Goal: Task Accomplishment & Management: Use online tool/utility

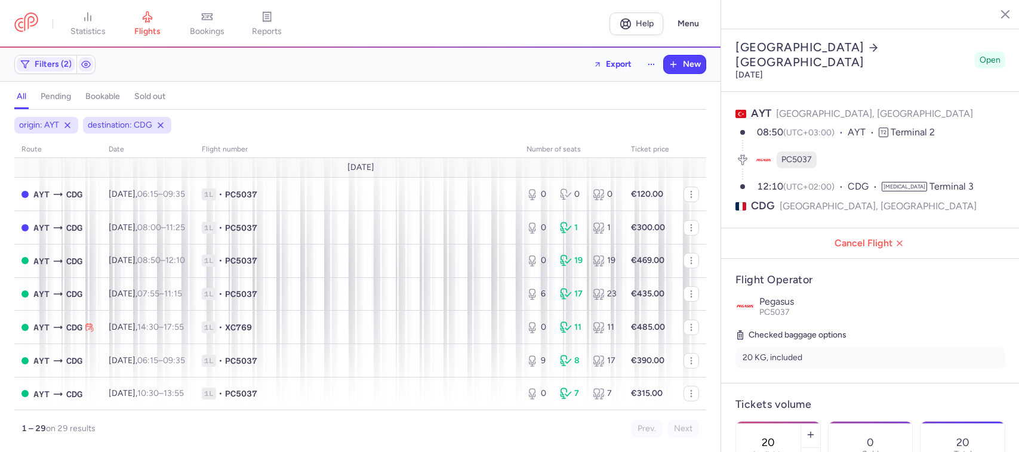
select select "days"
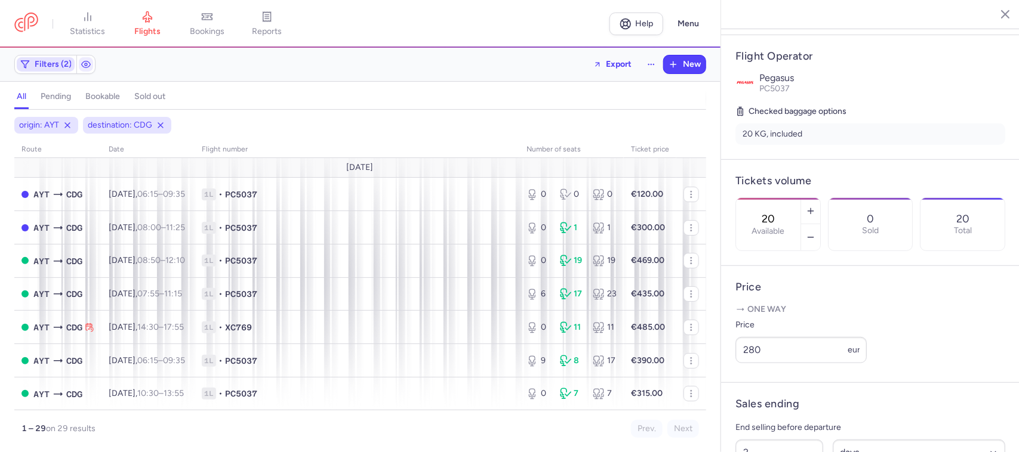
click at [49, 64] on span "Filters (2)" at bounding box center [53, 65] width 37 height 10
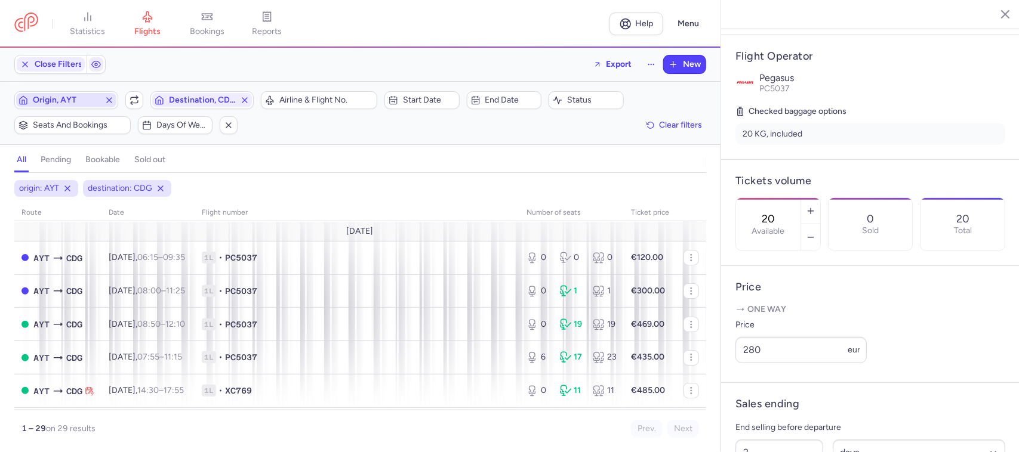
scroll to position [0, 0]
click at [57, 67] on span "Close Filters" at bounding box center [59, 65] width 48 height 10
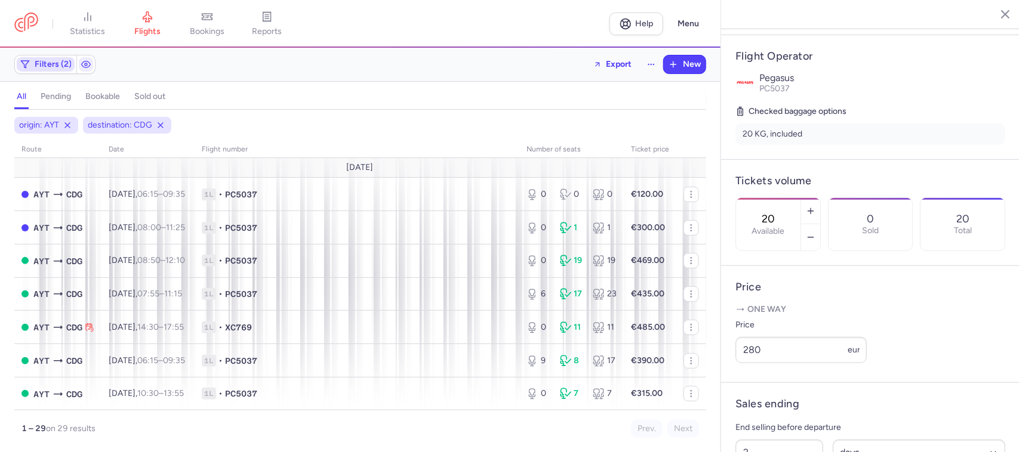
click at [49, 61] on span "Filters (2)" at bounding box center [53, 65] width 37 height 10
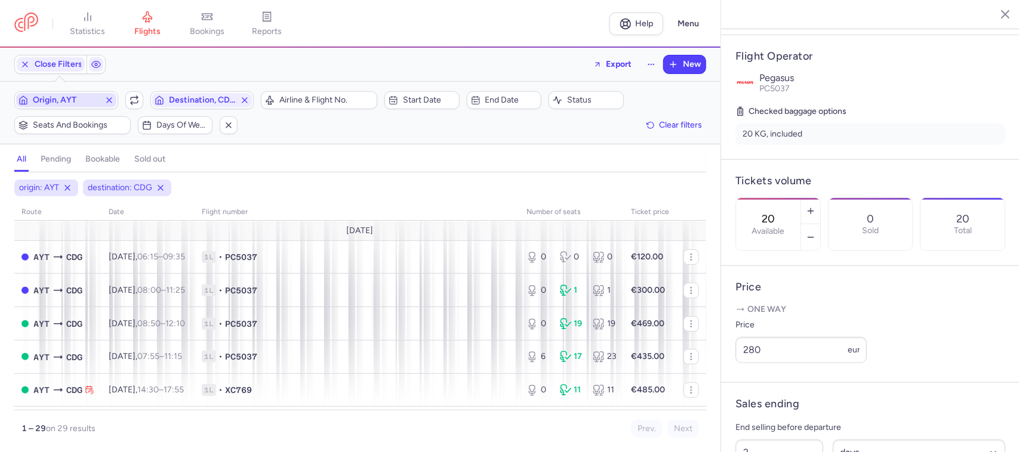
click at [84, 106] on span "Origin, AYT" at bounding box center [66, 100] width 100 height 14
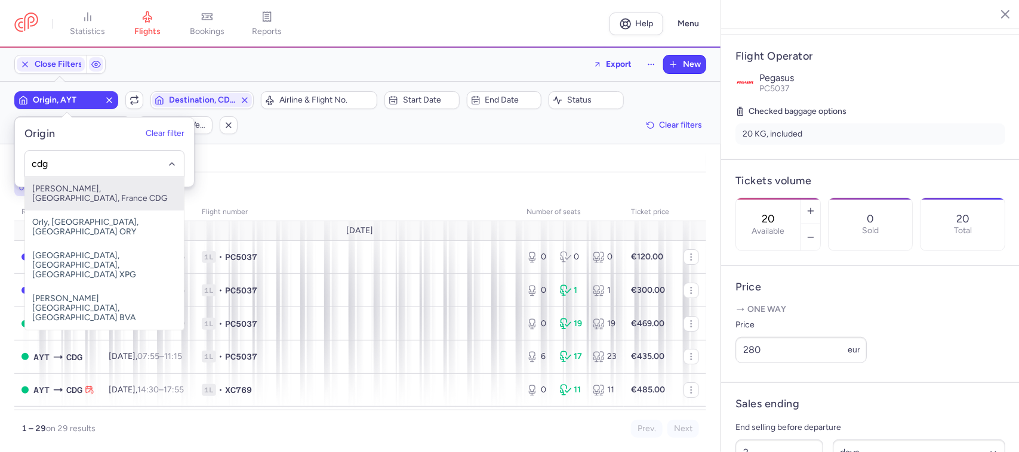
click at [135, 195] on span "[PERSON_NAME], [GEOGRAPHIC_DATA], France CDG" at bounding box center [104, 193] width 159 height 33
type input "cdg"
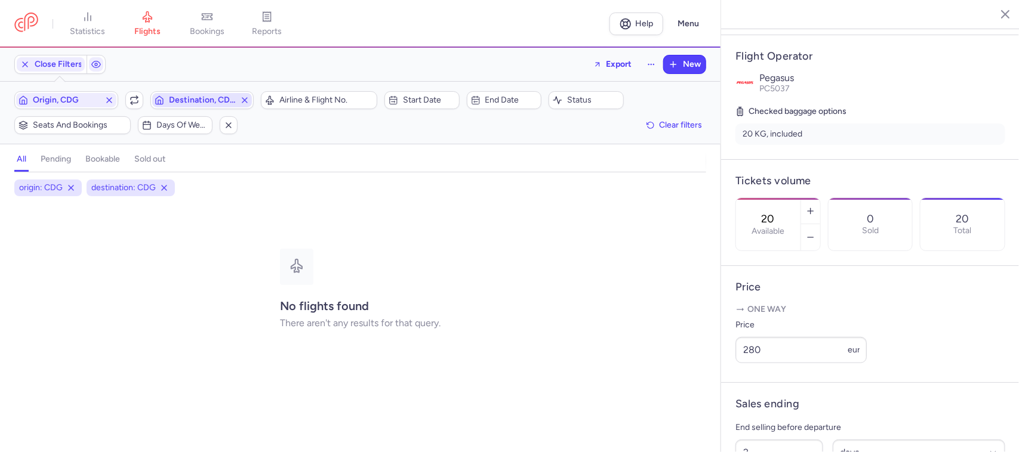
click at [190, 97] on span "Destination, CDG" at bounding box center [202, 100] width 67 height 10
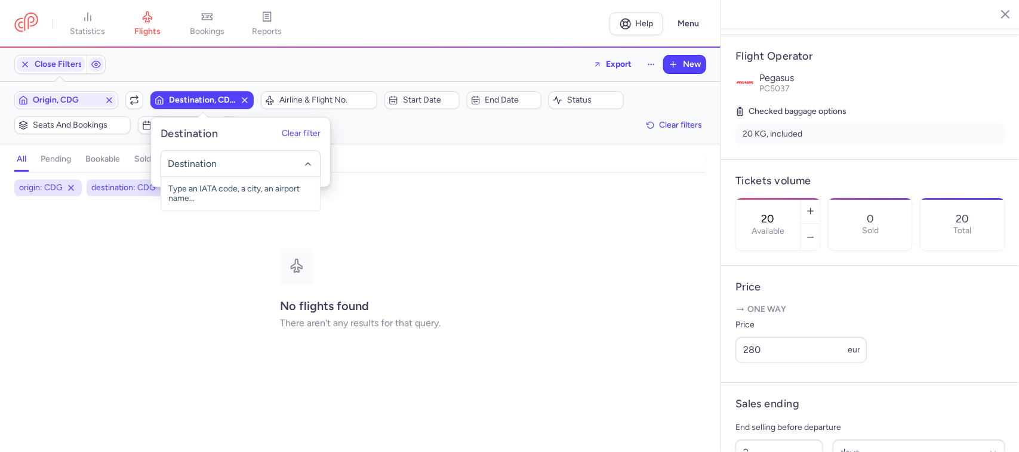
click at [183, 165] on input "-searchbox" at bounding box center [240, 164] width 146 height 13
click at [228, 195] on span "[GEOGRAPHIC_DATA], [GEOGRAPHIC_DATA], [GEOGRAPHIC_DATA] AYT" at bounding box center [240, 198] width 159 height 43
type input "ayt"
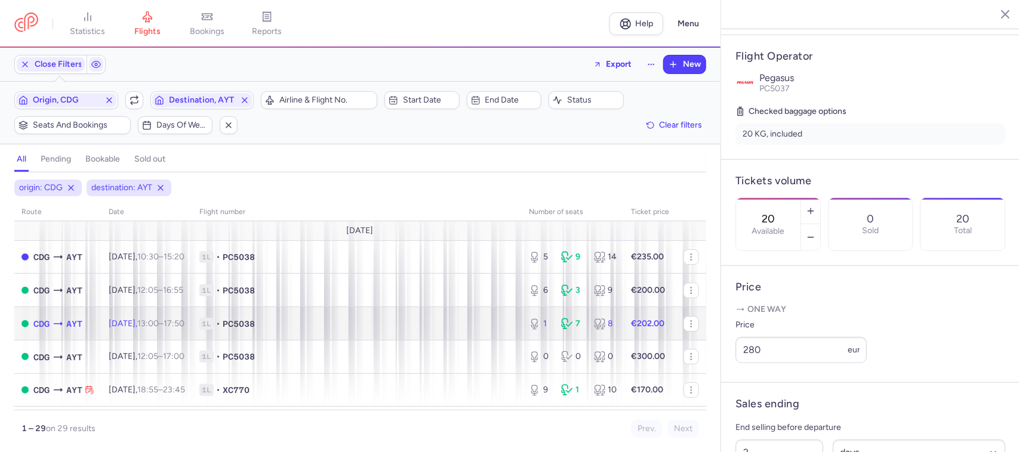
click at [439, 324] on span "1L • PC5038" at bounding box center [356, 324] width 315 height 12
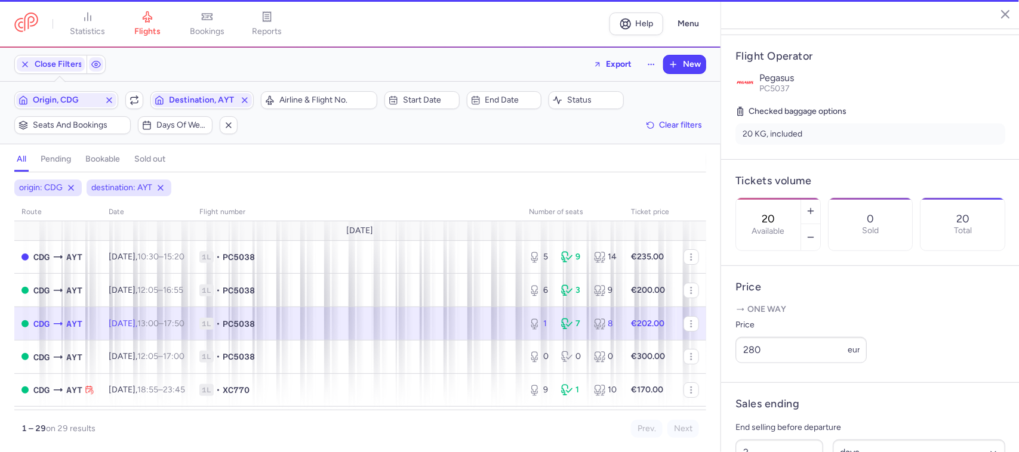
type input "1"
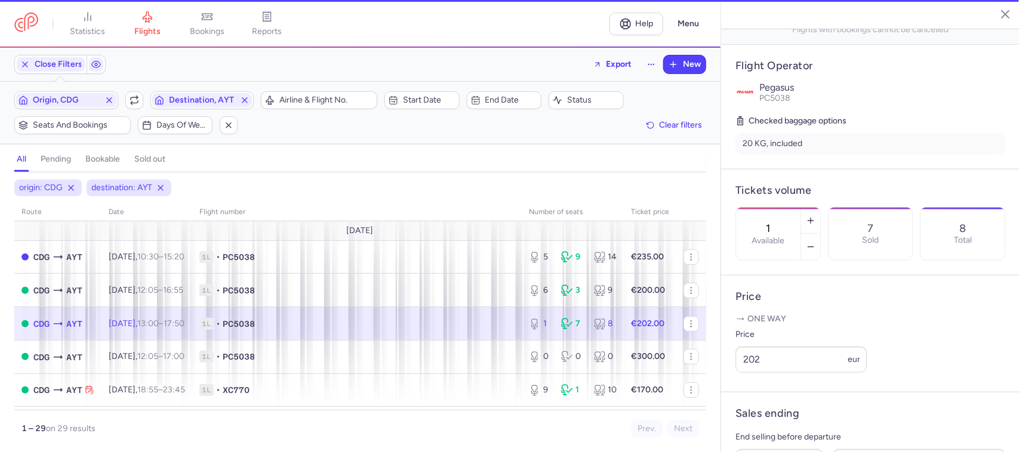
scroll to position [233, 0]
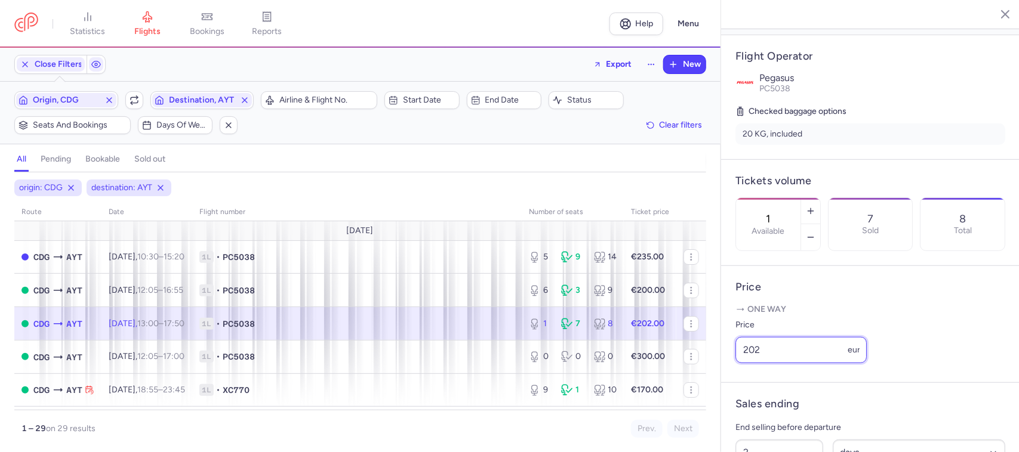
drag, startPoint x: 736, startPoint y: 367, endPoint x: 721, endPoint y: 367, distance: 14.9
click at [721, 367] on article "Price One way Price 202 eur" at bounding box center [870, 324] width 298 height 117
type input "500"
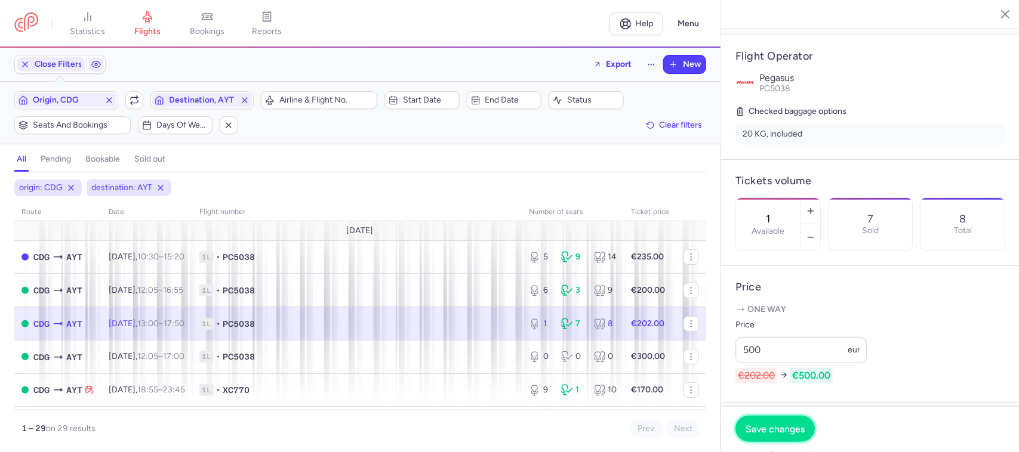
click at [745, 428] on span "Save changes" at bounding box center [774, 429] width 59 height 11
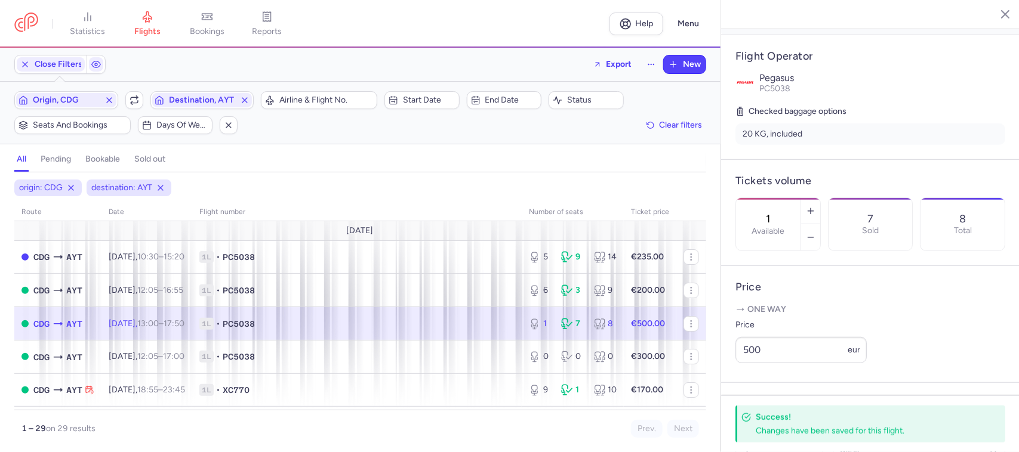
click at [433, 322] on span "1L • PC5038" at bounding box center [356, 324] width 315 height 12
drag, startPoint x: 782, startPoint y: 365, endPoint x: 740, endPoint y: 359, distance: 42.7
click at [740, 359] on input "500" at bounding box center [800, 350] width 131 height 26
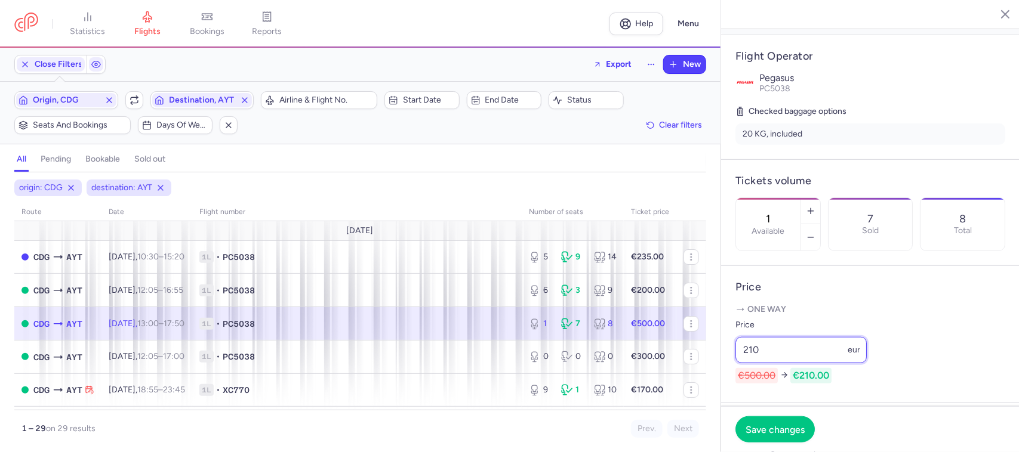
drag, startPoint x: 769, startPoint y: 365, endPoint x: 756, endPoint y: 365, distance: 13.1
click at [756, 363] on input "210" at bounding box center [800, 350] width 131 height 26
type input "212"
click at [815, 207] on icon "button" at bounding box center [811, 212] width 10 height 10
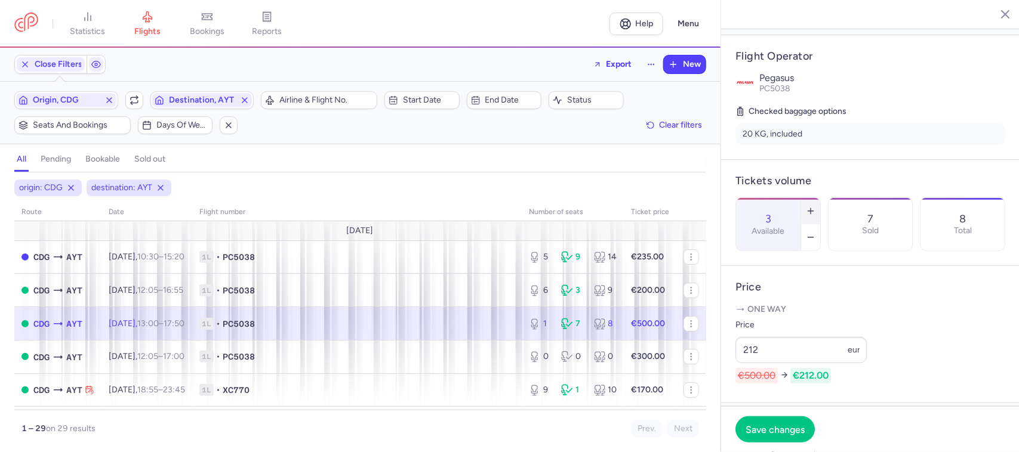
click at [815, 207] on icon "button" at bounding box center [811, 212] width 10 height 10
type input "6"
click at [791, 424] on span "Save changes" at bounding box center [774, 429] width 59 height 11
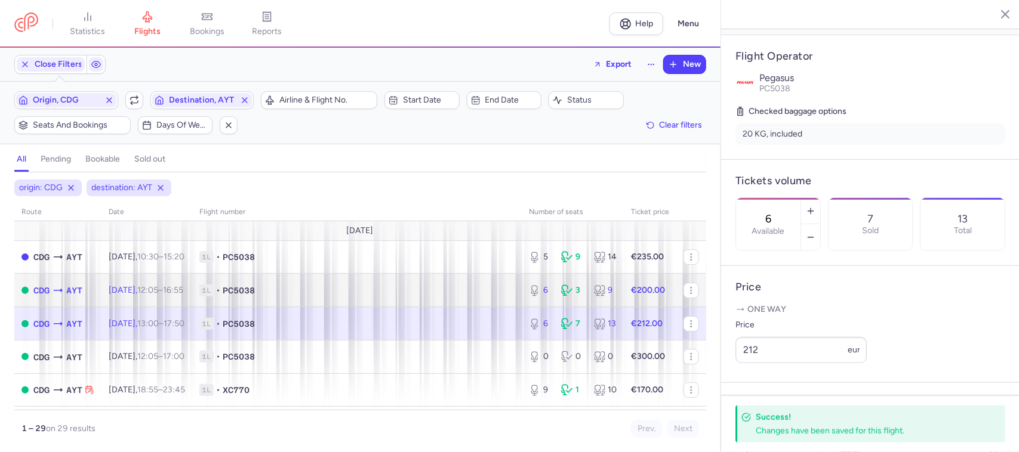
click at [436, 293] on span "1L • PC5038" at bounding box center [356, 291] width 315 height 12
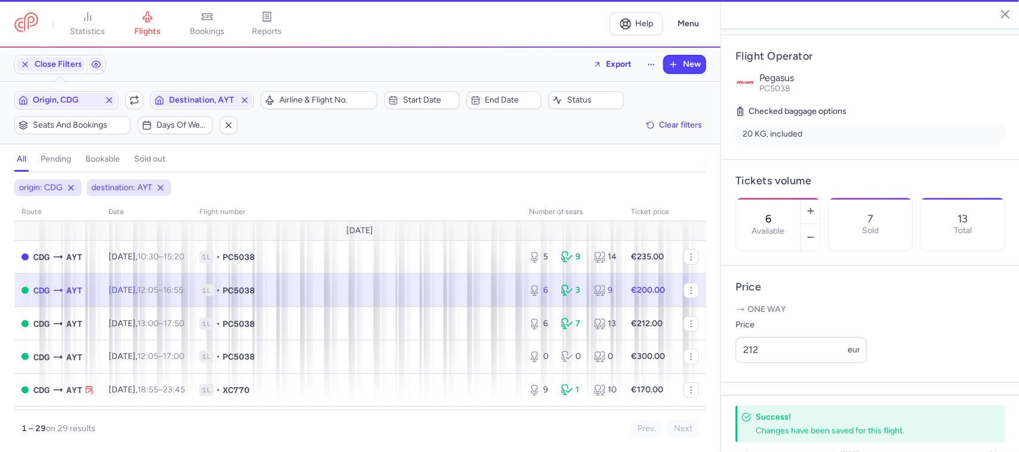
type input "13"
select select "hours"
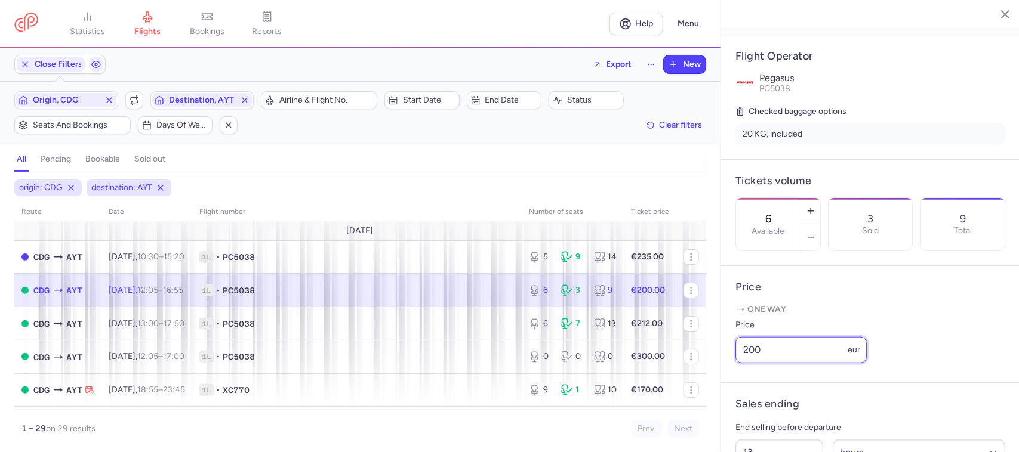
drag, startPoint x: 776, startPoint y: 361, endPoint x: 740, endPoint y: 361, distance: 35.8
click at [740, 361] on input "200" at bounding box center [800, 350] width 131 height 26
type input "202"
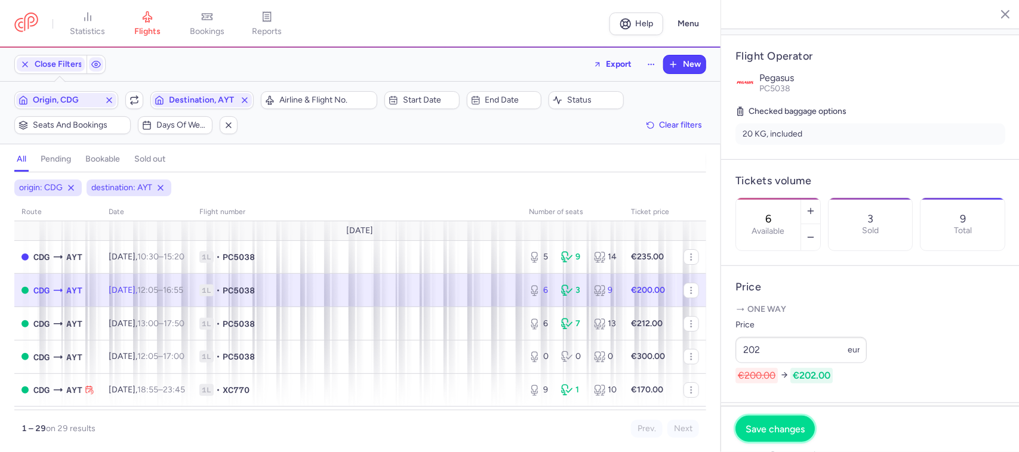
click at [775, 433] on span "Save changes" at bounding box center [774, 429] width 59 height 11
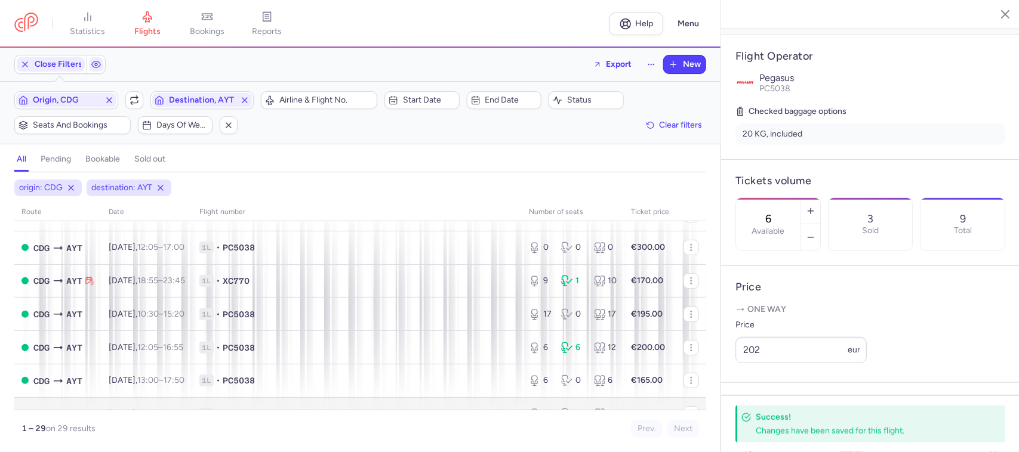
scroll to position [149, 0]
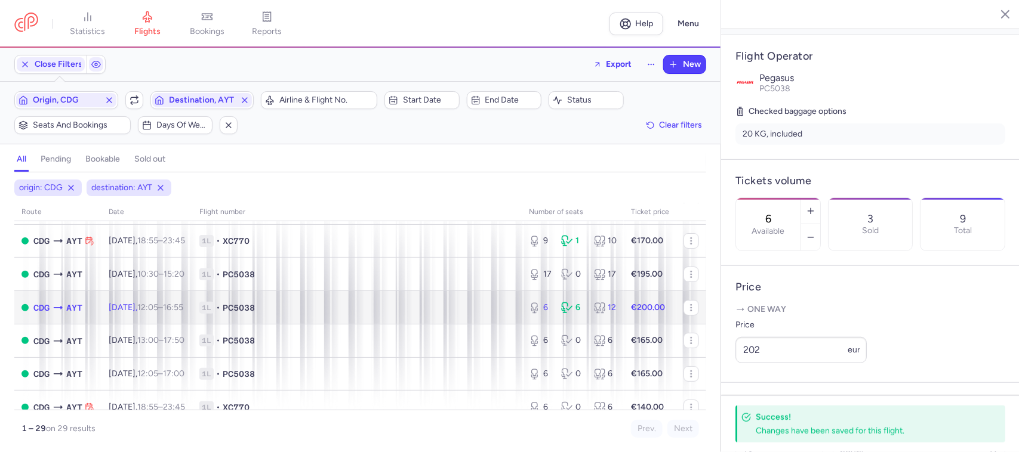
click at [378, 300] on td "1L • PC5038" at bounding box center [356, 307] width 329 height 33
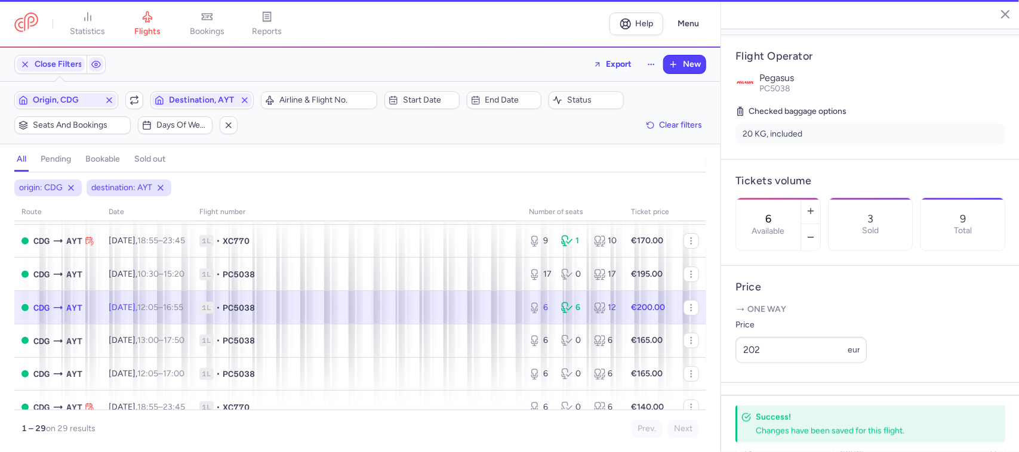
type input "2"
select select "days"
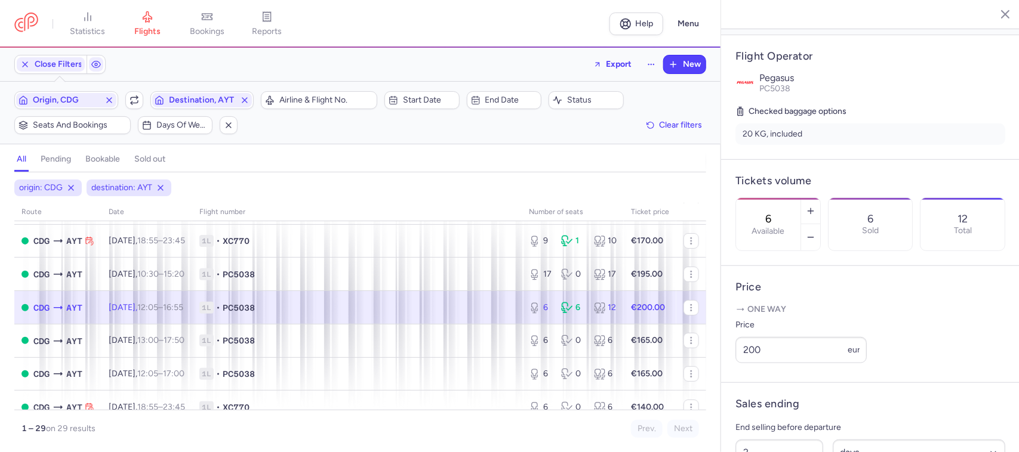
click at [400, 309] on span "1L • PC5038" at bounding box center [356, 308] width 315 height 12
click at [463, 306] on span "1L • PC5038" at bounding box center [356, 308] width 315 height 12
drag, startPoint x: 768, startPoint y: 371, endPoint x: 728, endPoint y: 370, distance: 40.0
click at [728, 370] on article "Price One way Price 200 eur" at bounding box center [870, 324] width 298 height 117
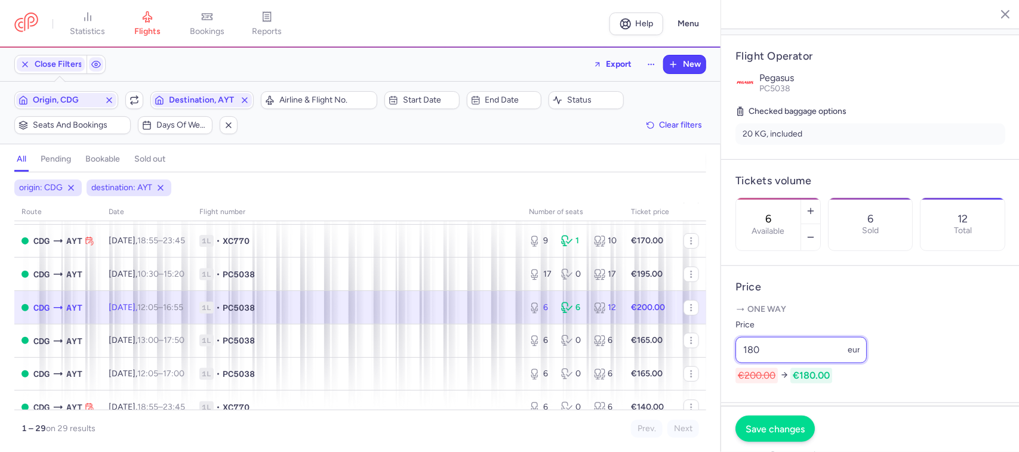
type input "180"
click at [762, 430] on span "Save changes" at bounding box center [774, 429] width 59 height 11
